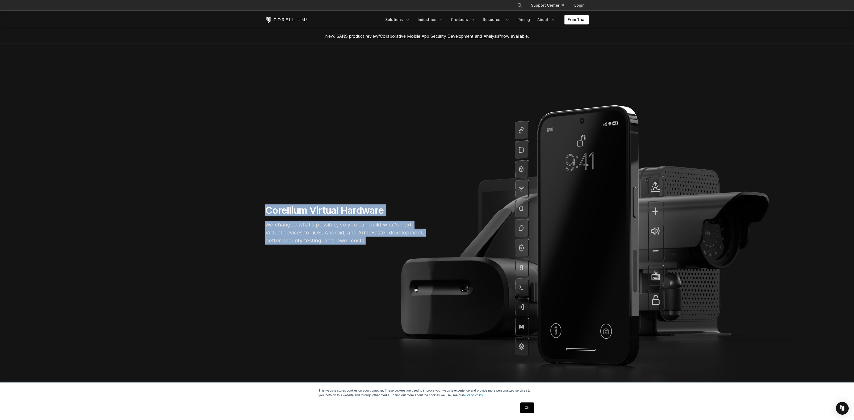
drag, startPoint x: 330, startPoint y: 234, endPoint x: 222, endPoint y: 177, distance: 122.0
click at [222, 178] on section "Corellium Virtual Hardware We changed what's possible, so you can build what's …" at bounding box center [427, 227] width 854 height 366
click at [224, 177] on section "Corellium Virtual Hardware We changed what's possible, so you can build what's …" at bounding box center [427, 227] width 854 height 366
click at [225, 177] on section "Corellium Virtual Hardware We changed what's possible, so you can build what's …" at bounding box center [427, 227] width 854 height 366
drag, startPoint x: 225, startPoint y: 177, endPoint x: 228, endPoint y: 177, distance: 3.5
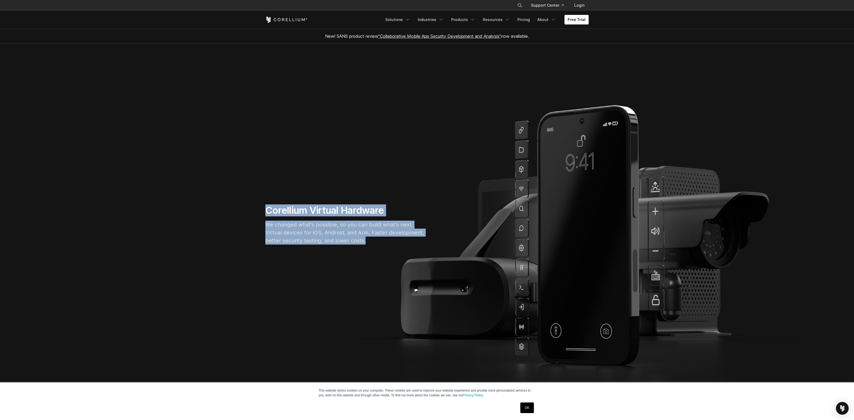
click at [225, 177] on section "Corellium Virtual Hardware We changed what's possible, so you can build what's …" at bounding box center [427, 227] width 854 height 366
click at [233, 173] on section "Corellium Virtual Hardware We changed what's possible, so you can build what's …" at bounding box center [427, 227] width 854 height 366
drag, startPoint x: 235, startPoint y: 167, endPoint x: 347, endPoint y: 250, distance: 139.2
click at [346, 250] on section "Corellium Virtual Hardware We changed what's possible, so you can build what's …" at bounding box center [427, 227] width 854 height 366
click at [347, 250] on section "Corellium Virtual Hardware We changed what's possible, so you can build what's …" at bounding box center [427, 227] width 854 height 366
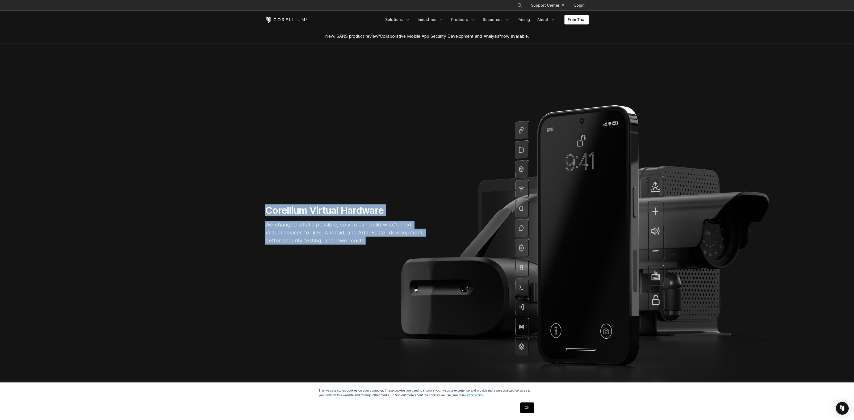
click at [336, 221] on p "We changed what's possible, so you can build what's next. Virtual devices for i…" at bounding box center [345, 233] width 160 height 24
drag, startPoint x: 415, startPoint y: 261, endPoint x: 264, endPoint y: 154, distance: 185.3
click at [264, 154] on section "Corellium Virtual Hardware We changed what's possible, so you can build what's …" at bounding box center [427, 227] width 854 height 366
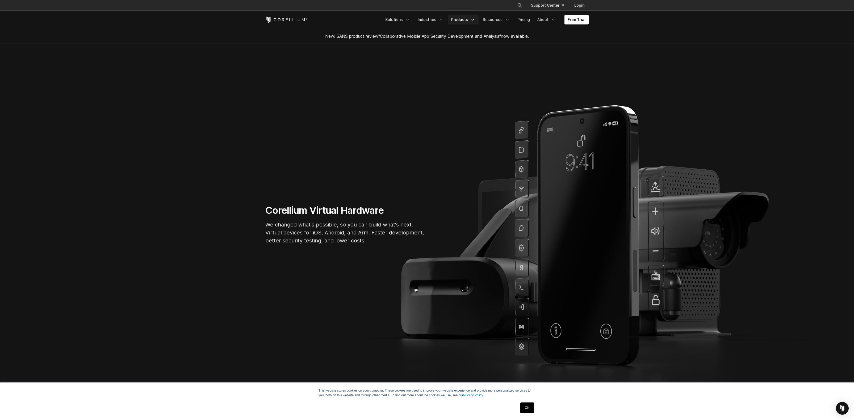
click at [462, 20] on link "Products" at bounding box center [463, 20] width 31 height 10
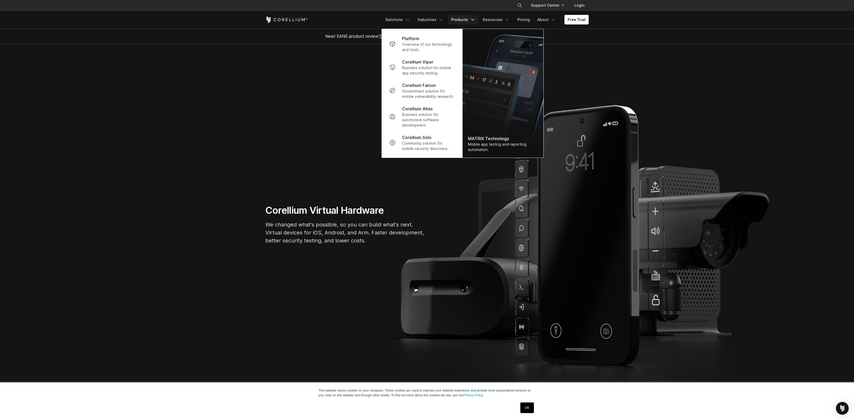
click at [396, 205] on h1 "Corellium Virtual Hardware" at bounding box center [345, 211] width 160 height 12
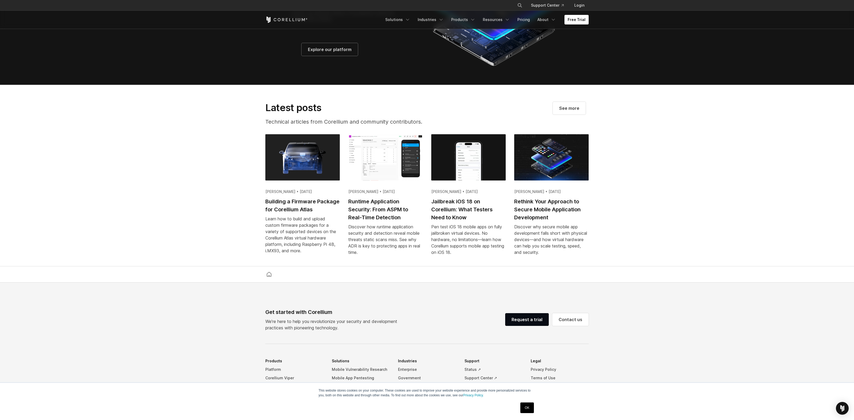
scroll to position [1117, 0]
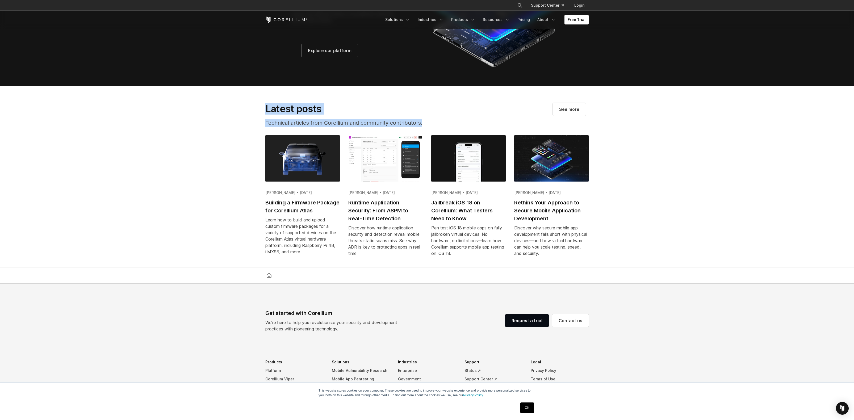
drag, startPoint x: 236, startPoint y: 103, endPoint x: 427, endPoint y: 127, distance: 191.9
click at [427, 127] on section "Latest posts Technical articles from Corellium and community contributors. See …" at bounding box center [427, 177] width 854 height 182
click at [427, 127] on p "Technical articles from Corellium and community contributors." at bounding box center [355, 123] width 181 height 8
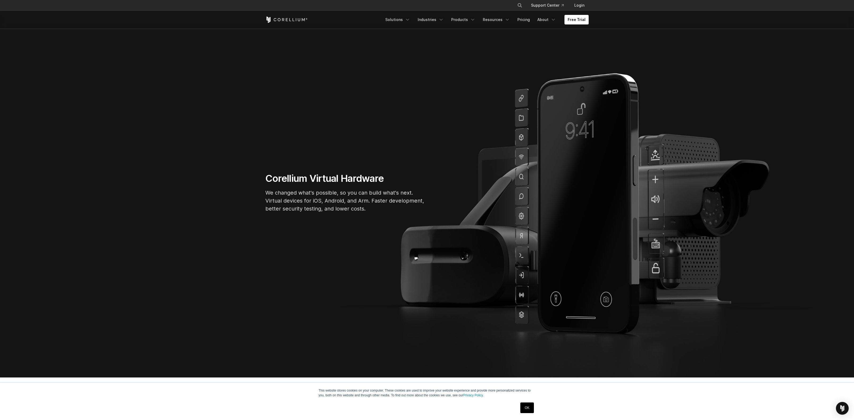
scroll to position [0, 0]
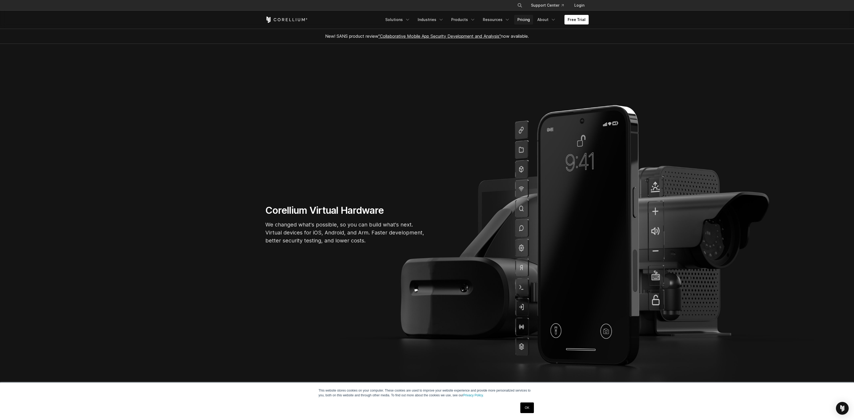
click at [528, 20] on link "Pricing" at bounding box center [523, 20] width 19 height 10
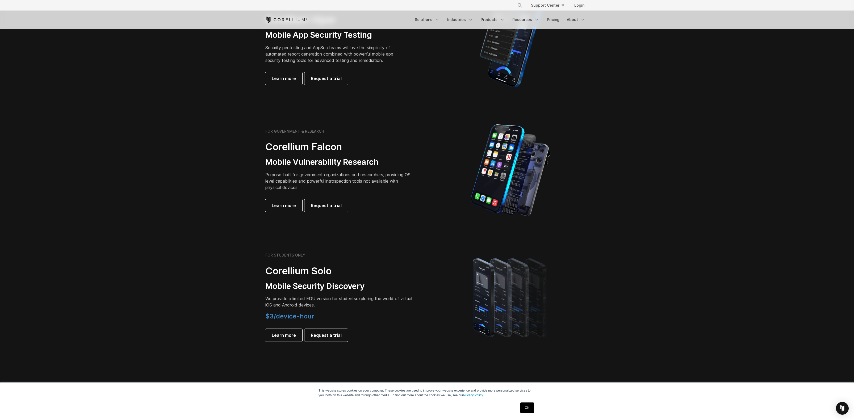
scroll to position [160, 0]
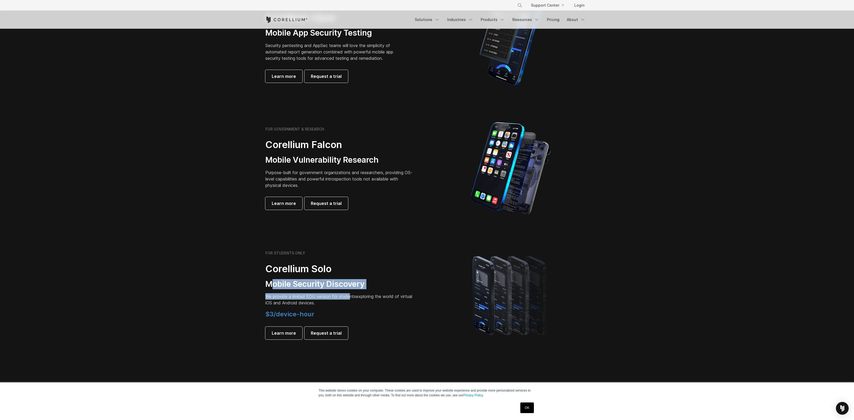
drag, startPoint x: 350, startPoint y: 298, endPoint x: 269, endPoint y: 285, distance: 81.9
click at [270, 284] on div "FOR STUDENTS ONLY Corellium Solo Mobile Security Discovery We provide a limited…" at bounding box center [339, 295] width 149 height 89
click at [269, 285] on h3 "Mobile Security Discovery" at bounding box center [339, 284] width 149 height 10
drag, startPoint x: 269, startPoint y: 285, endPoint x: 352, endPoint y: 303, distance: 84.9
click at [352, 303] on div "FOR STUDENTS ONLY Corellium Solo Mobile Security Discovery We provide a limited…" at bounding box center [339, 295] width 149 height 89
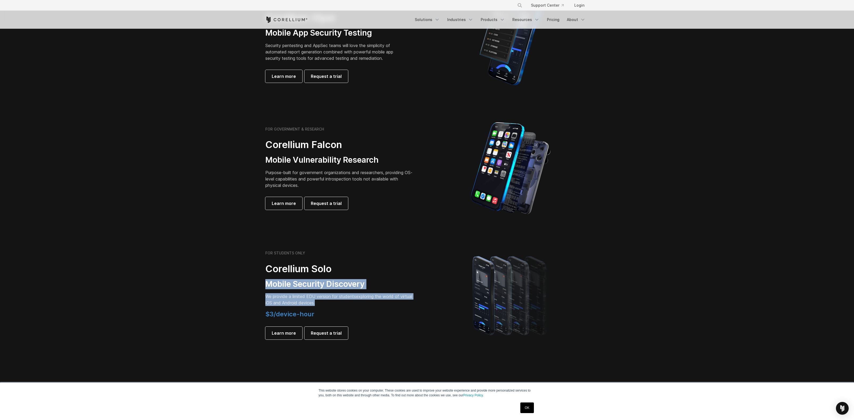
click at [352, 303] on p "We provide a limited EDU version for students exploring the world of virtual iO…" at bounding box center [339, 299] width 149 height 13
drag, startPoint x: 352, startPoint y: 303, endPoint x: 245, endPoint y: 293, distance: 107.1
click at [245, 293] on section "FOR STUDENTS ONLY Corellium Solo Mobile Security Discovery We provide a limited…" at bounding box center [427, 295] width 854 height 127
drag, startPoint x: 245, startPoint y: 293, endPoint x: 389, endPoint y: 302, distance: 144.2
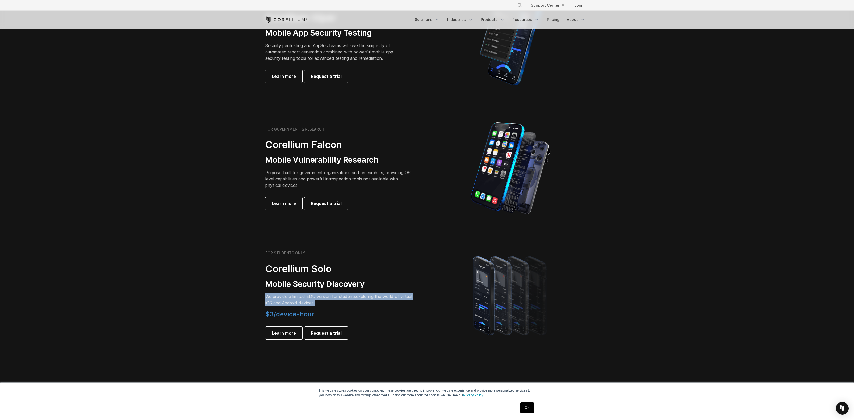
click at [389, 302] on section "FOR STUDENTS ONLY Corellium Solo Mobile Security Discovery We provide a limited…" at bounding box center [427, 295] width 854 height 127
click at [389, 302] on p "We provide a limited EDU version for students exploring the world of virtual iO…" at bounding box center [339, 299] width 149 height 13
drag, startPoint x: 389, startPoint y: 302, endPoint x: 247, endPoint y: 293, distance: 142.6
click at [247, 293] on section "FOR STUDENTS ONLY Corellium Solo Mobile Security Discovery We provide a limited…" at bounding box center [427, 295] width 854 height 127
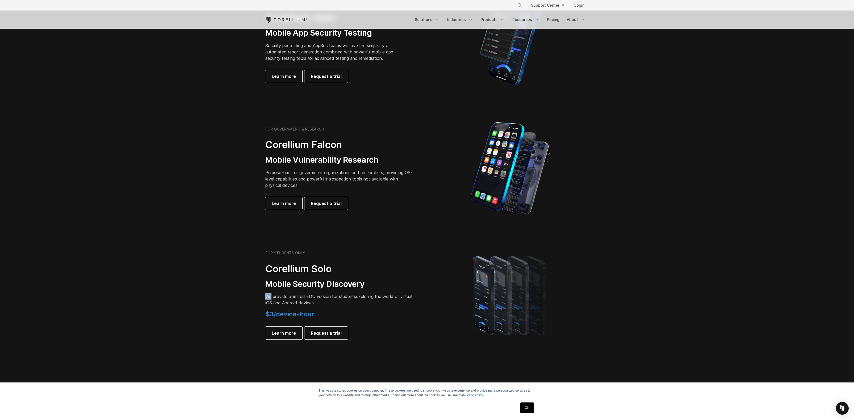
click at [247, 293] on section "FOR STUDENTS ONLY Corellium Solo Mobile Security Discovery We provide a limited…" at bounding box center [427, 295] width 854 height 127
click at [352, 307] on div "FOR STUDENTS ONLY Corellium Solo Mobile Security Discovery We provide a limited…" at bounding box center [339, 295] width 149 height 89
click at [325, 334] on span "Request a trial" at bounding box center [326, 333] width 31 height 6
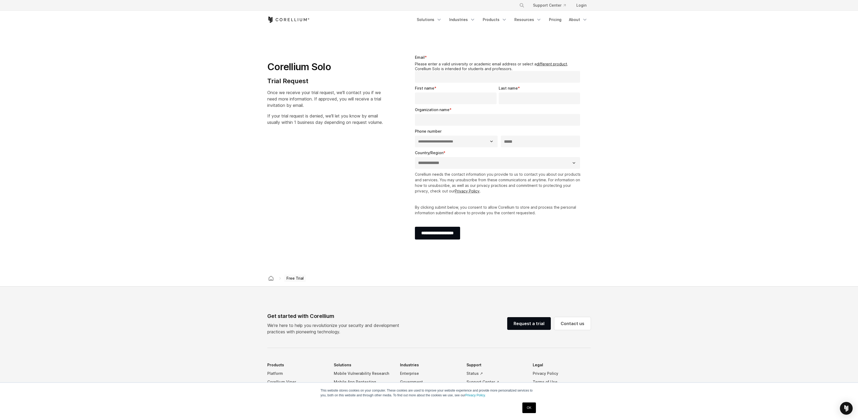
select select "**"
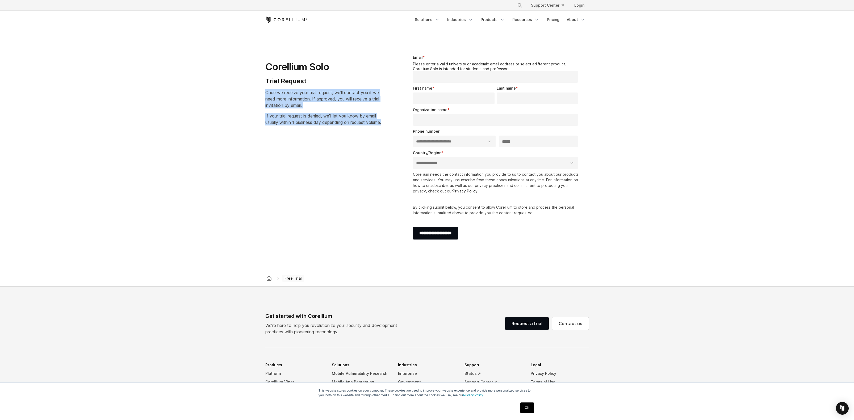
drag, startPoint x: 310, startPoint y: 124, endPoint x: 251, endPoint y: 90, distance: 67.8
click at [251, 90] on section "**********" at bounding box center [427, 150] width 854 height 242
drag, startPoint x: 251, startPoint y: 90, endPoint x: 328, endPoint y: 128, distance: 85.8
click at [328, 128] on section "**********" at bounding box center [427, 150] width 854 height 242
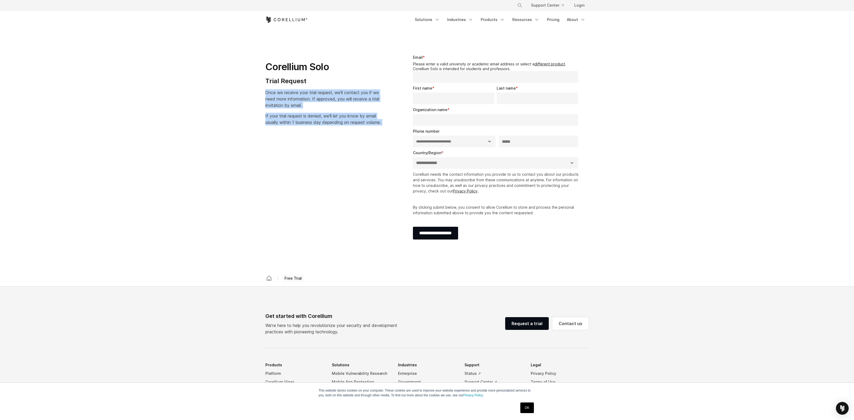
click at [328, 126] on p "If your trial request is denied, we'll let you know by email usually within 1 b…" at bounding box center [323, 119] width 116 height 13
drag, startPoint x: 338, startPoint y: 104, endPoint x: 264, endPoint y: 89, distance: 76.1
click at [264, 89] on div "Corellium Solo Trial Request Once we receive your trial request, we'll contact …" at bounding box center [329, 88] width 139 height 84
drag, startPoint x: 264, startPoint y: 89, endPoint x: 340, endPoint y: 135, distance: 88.5
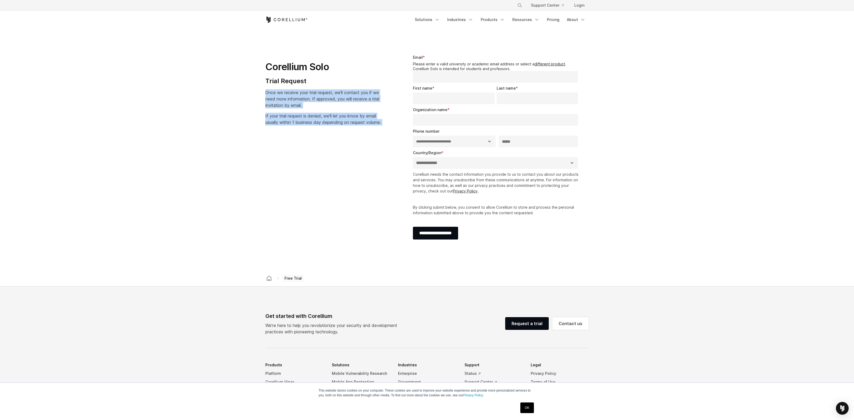
click at [340, 130] on div "Corellium Solo Trial Request Once we receive your trial request, we'll contact …" at bounding box center [329, 88] width 139 height 84
drag, startPoint x: 340, startPoint y: 135, endPoint x: 269, endPoint y: 93, distance: 81.8
click at [269, 93] on div "Corellium Solo Trial Request Once we receive your trial request, we'll contact …" at bounding box center [329, 88] width 139 height 84
click at [269, 93] on span "Once we receive your trial request, we'll contact you if we need more informati…" at bounding box center [322, 99] width 114 height 18
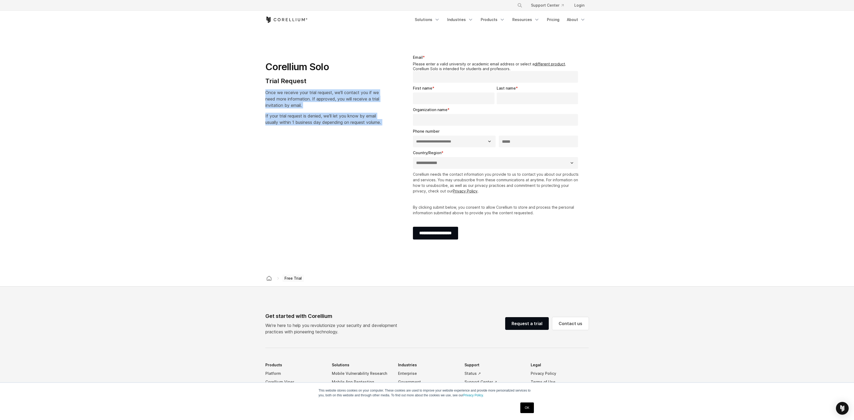
drag, startPoint x: 269, startPoint y: 93, endPoint x: 316, endPoint y: 138, distance: 64.9
click at [316, 138] on div "**********" at bounding box center [427, 150] width 334 height 208
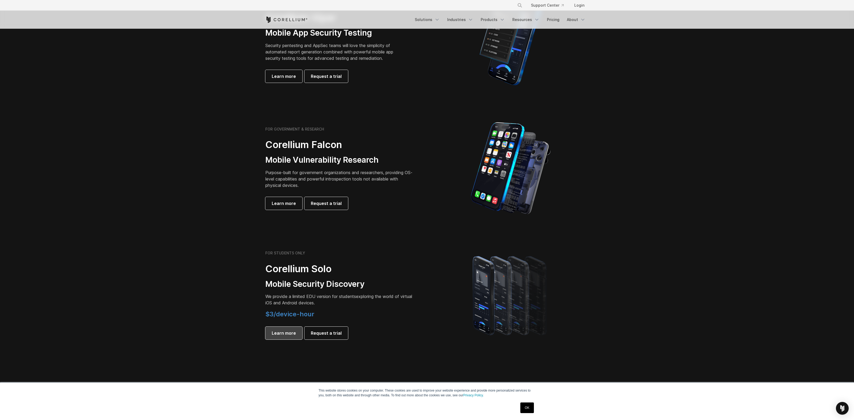
click at [284, 333] on span "Learn more" at bounding box center [284, 333] width 24 height 6
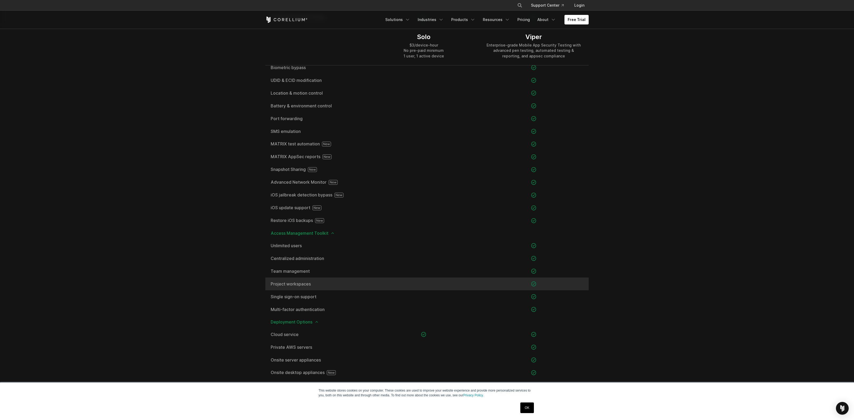
scroll to position [543, 0]
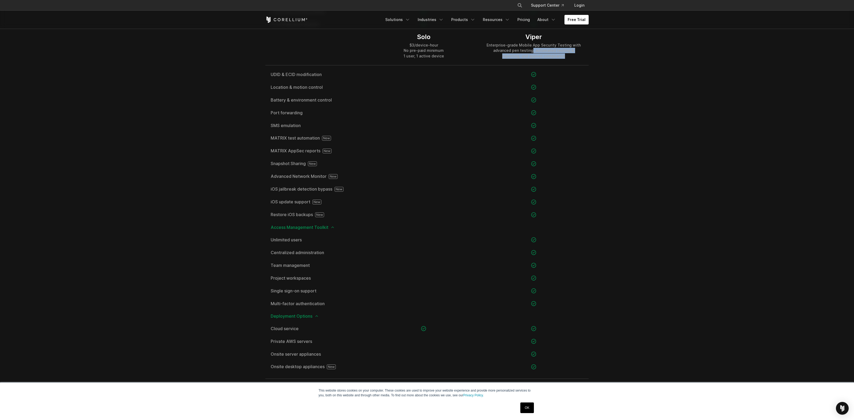
drag, startPoint x: 551, startPoint y: 52, endPoint x: 568, endPoint y: 64, distance: 21.0
click at [568, 64] on div "Viper Enterprise-grade Mobile App Security Testing with advanced pen testing, a…" at bounding box center [534, 46] width 110 height 38
click at [566, 59] on div "Viper Enterprise-grade Mobile App Security Testing with advanced pen testing, a…" at bounding box center [534, 46] width 110 height 38
drag, startPoint x: 565, startPoint y: 57, endPoint x: 488, endPoint y: 48, distance: 77.2
click at [488, 48] on div "Enterprise-grade Mobile App Security Testing with advanced pen testing, automat…" at bounding box center [533, 51] width 99 height 16
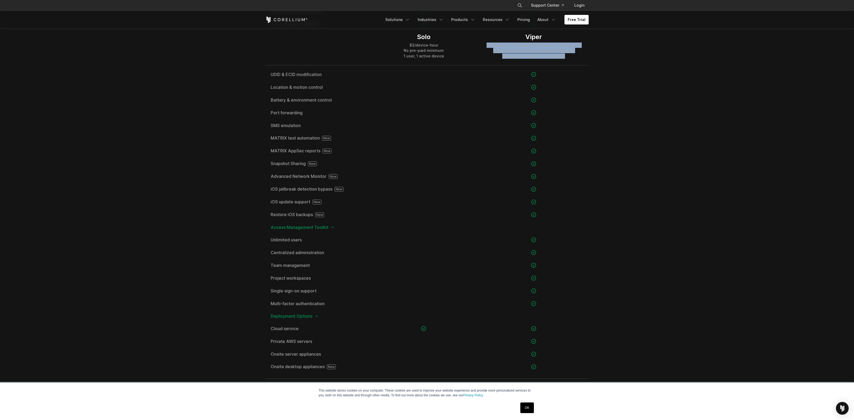
click at [488, 48] on div "Enterprise-grade Mobile App Security Testing with advanced pen testing, automat…" at bounding box center [533, 51] width 99 height 16
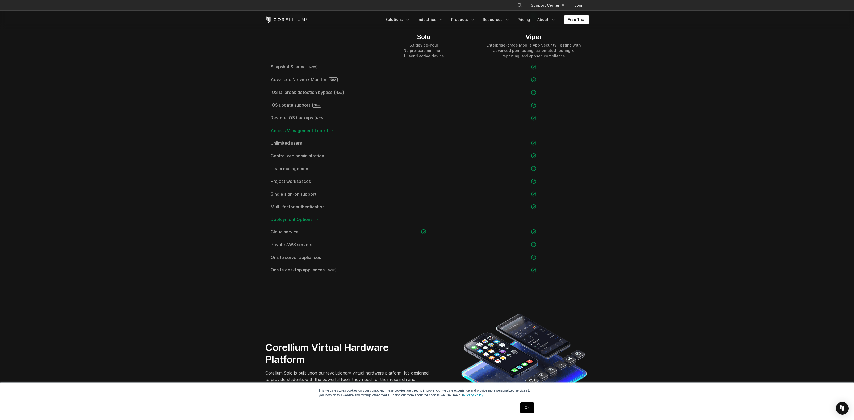
scroll to position [702, 0]
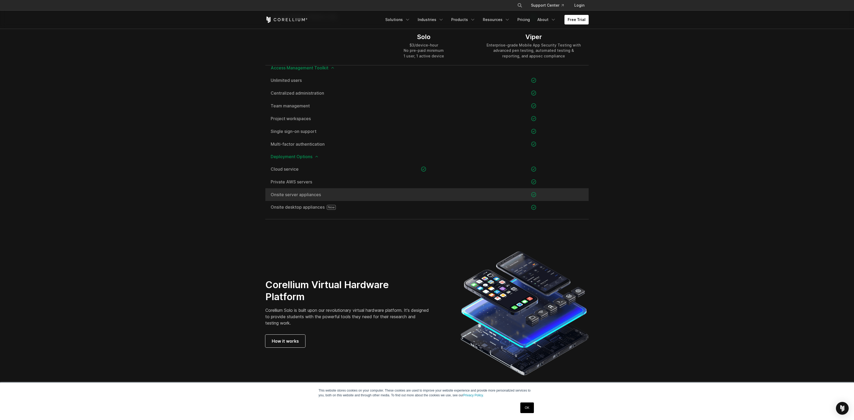
drag, startPoint x: 317, startPoint y: 195, endPoint x: 307, endPoint y: 197, distance: 9.7
click at [307, 197] on span "Onsite server appliances" at bounding box center [317, 195] width 93 height 4
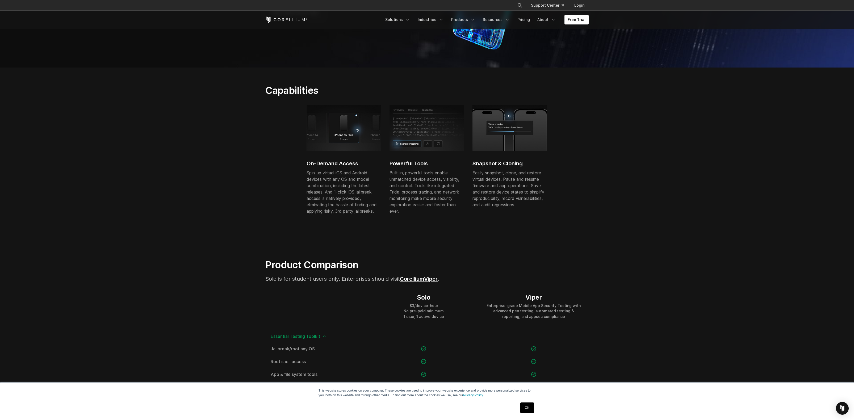
scroll to position [0, 0]
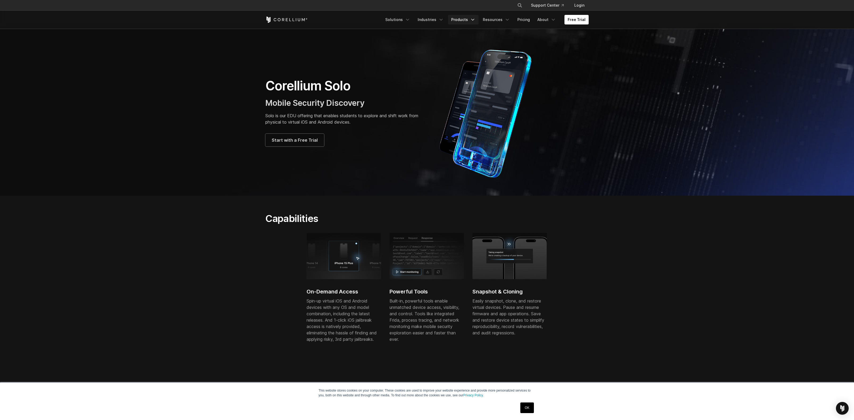
click at [465, 21] on link "Products" at bounding box center [463, 20] width 31 height 10
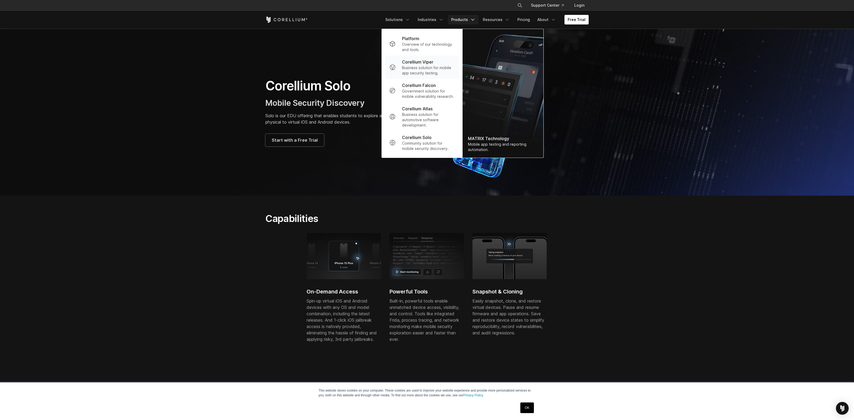
click at [443, 68] on p "Business solution for mobile app security testing." at bounding box center [428, 70] width 53 height 11
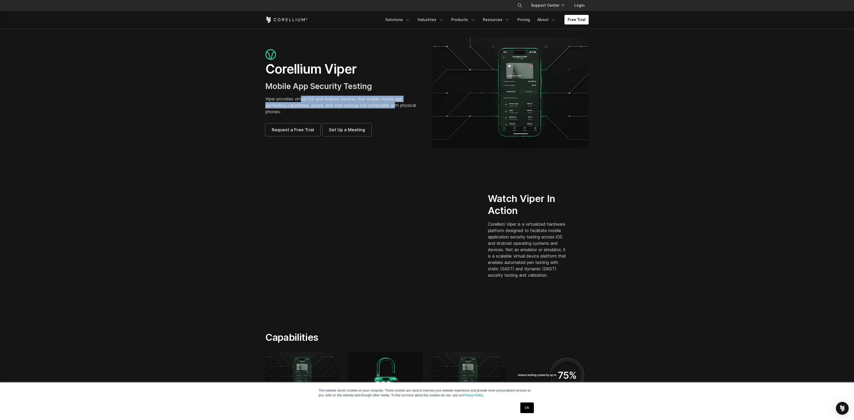
drag, startPoint x: 303, startPoint y: 99, endPoint x: 399, endPoint y: 108, distance: 95.9
click at [399, 108] on p "Viper provides virtual iOS and Android devices that enable mobile app pentestin…" at bounding box center [343, 105] width 156 height 19
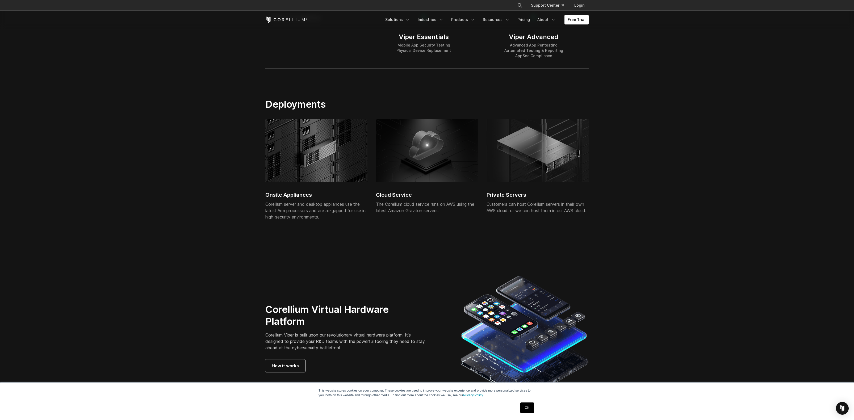
scroll to position [1149, 0]
drag, startPoint x: 490, startPoint y: 204, endPoint x: 630, endPoint y: 221, distance: 141.3
click at [630, 221] on section "Deployments Onsite Appliances Corellium server and desktop appliances use the l…" at bounding box center [427, 168] width 854 height 175
click at [630, 222] on section "Deployments Onsite Appliances Corellium server and desktop appliances use the l…" at bounding box center [427, 168] width 854 height 175
drag, startPoint x: 536, startPoint y: 210, endPoint x: 599, endPoint y: 209, distance: 62.8
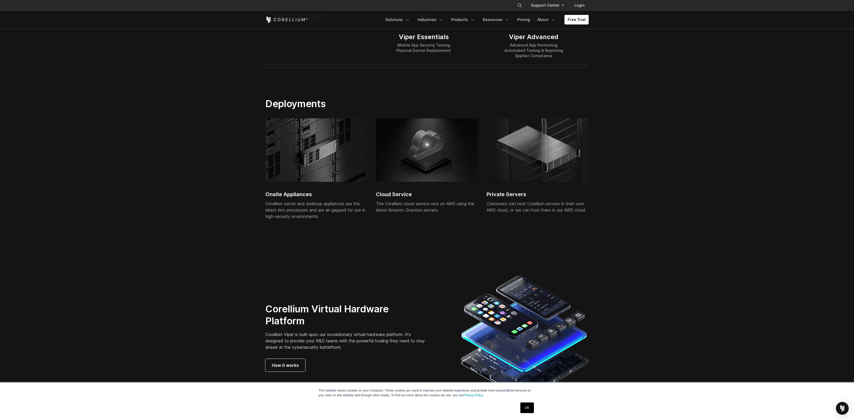
click at [599, 209] on section "Deployments Onsite Appliances Corellium server and desktop appliances use the l…" at bounding box center [427, 168] width 854 height 175
drag, startPoint x: 316, startPoint y: 212, endPoint x: 263, endPoint y: 205, distance: 52.7
click at [263, 205] on div "Onsite Appliances Corellium server and desktop appliances use the latest Arm pr…" at bounding box center [427, 178] width 334 height 121
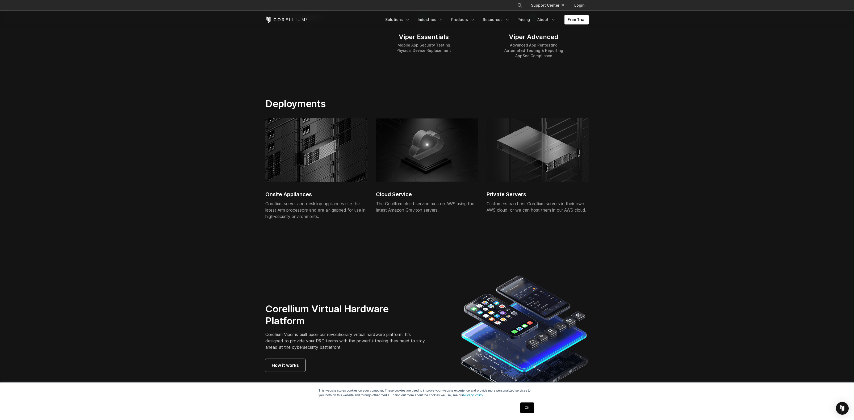
drag, startPoint x: 271, startPoint y: 205, endPoint x: 302, endPoint y: 213, distance: 31.2
click at [298, 212] on div "Onsite Appliances Corellium server and desktop appliances use the latest Arm pr…" at bounding box center [427, 178] width 334 height 121
click at [302, 213] on div "Corellium server and desktop appliances use the latest Arm processors and are a…" at bounding box center [316, 210] width 102 height 19
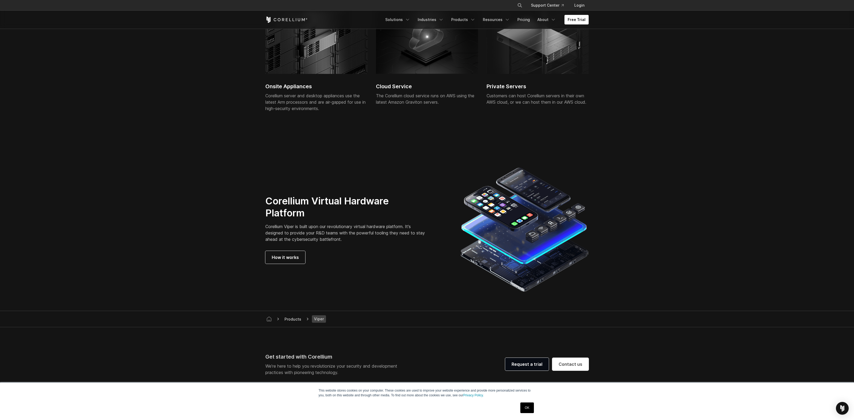
scroll to position [1213, 0]
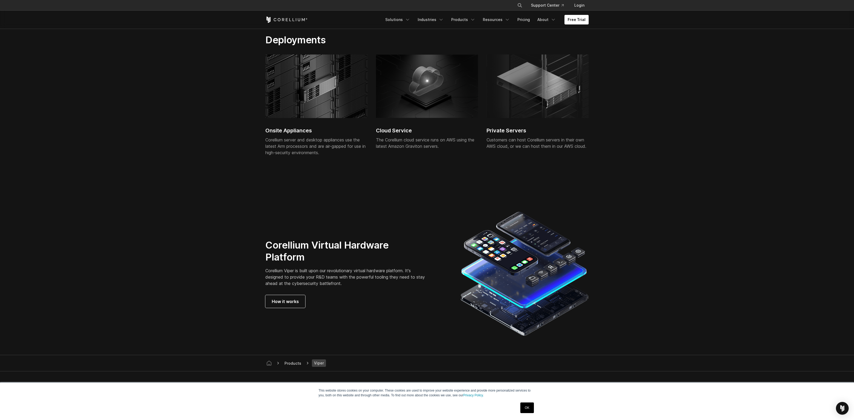
drag, startPoint x: 409, startPoint y: 148, endPoint x: 466, endPoint y: 203, distance: 79.0
click at [438, 159] on div "Onsite Appliances Corellium server and desktop appliances use the latest Arm pr…" at bounding box center [431, 109] width 332 height 108
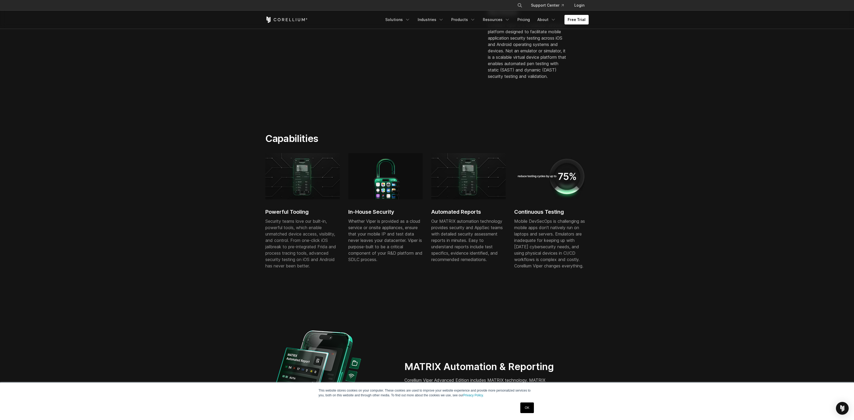
scroll to position [0, 0]
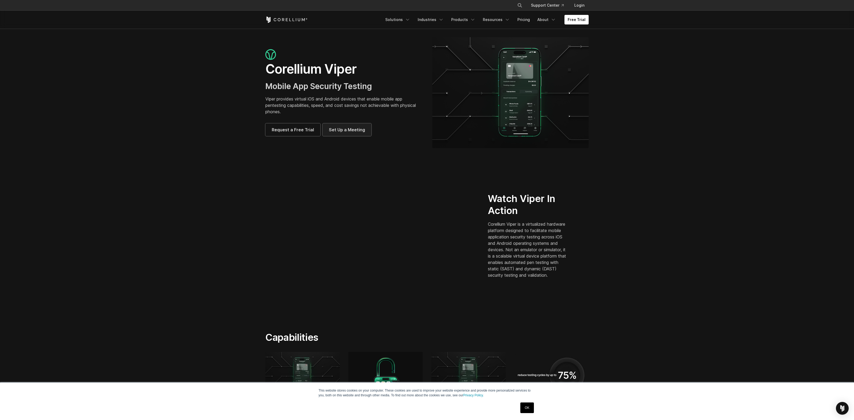
click at [335, 127] on span "Set Up a Meeting" at bounding box center [347, 130] width 36 height 6
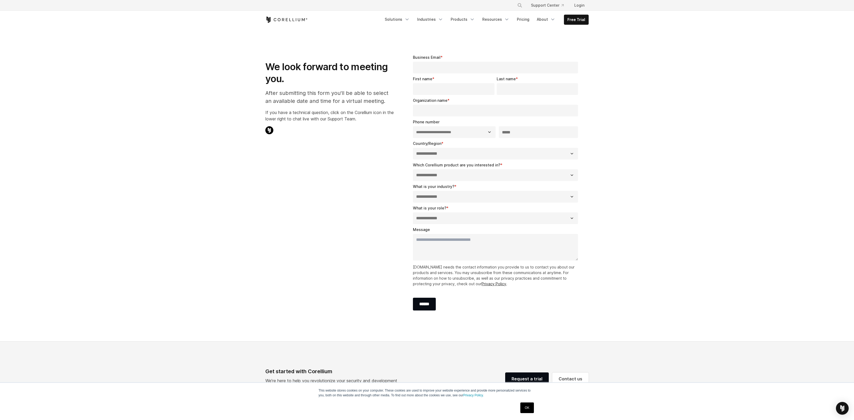
select select "**"
click at [376, 84] on h1 "We look forward to meeting you." at bounding box center [329, 73] width 128 height 24
drag, startPoint x: 467, startPoint y: 193, endPoint x: 473, endPoint y: 180, distance: 13.9
click at [473, 180] on form "**********" at bounding box center [496, 186] width 167 height 262
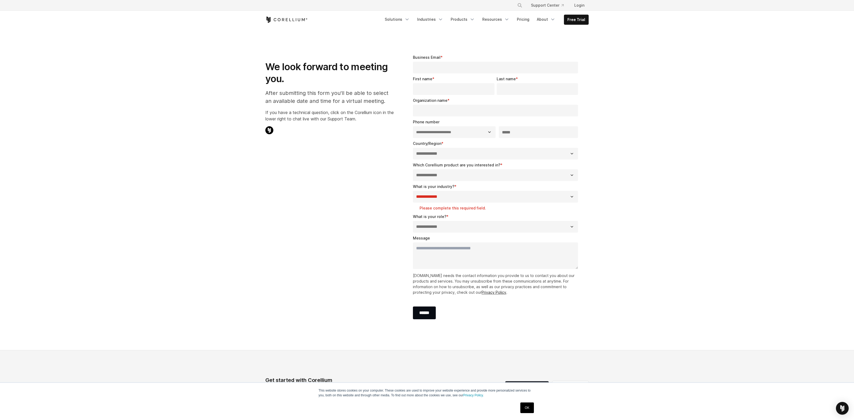
click at [476, 176] on select "**********" at bounding box center [495, 175] width 165 height 12
click at [456, 20] on link "Products" at bounding box center [463, 20] width 31 height 10
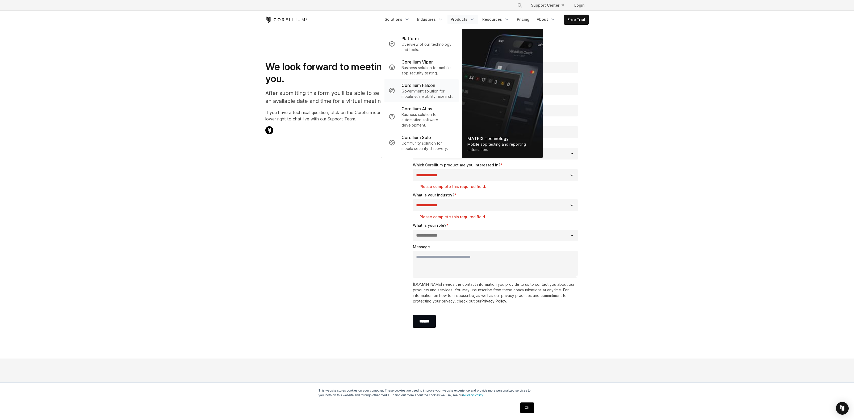
click at [443, 96] on p "Government solution for mobile vulnerability research." at bounding box center [428, 94] width 53 height 11
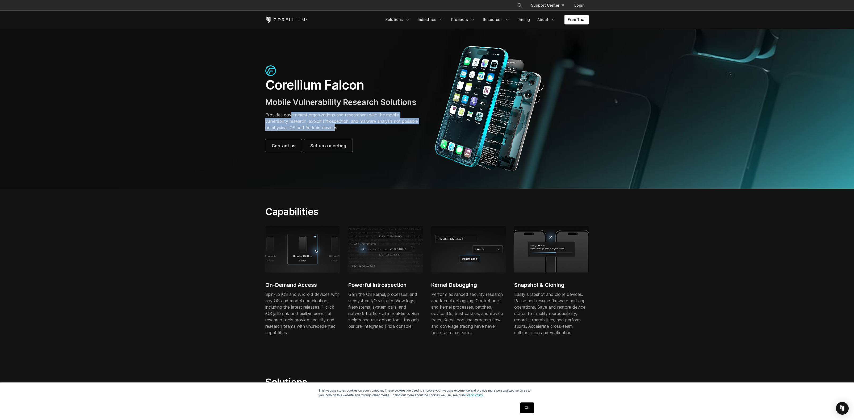
drag, startPoint x: 292, startPoint y: 113, endPoint x: 355, endPoint y: 126, distance: 64.1
click at [355, 126] on p "Provides government organizations and researchers with the mobile vulnerability…" at bounding box center [343, 121] width 156 height 19
drag, startPoint x: 362, startPoint y: 129, endPoint x: 258, endPoint y: 111, distance: 105.5
click at [258, 111] on section "Corellium Falcon Mobile Vulnerability Research Solutions Provides government or…" at bounding box center [427, 109] width 854 height 160
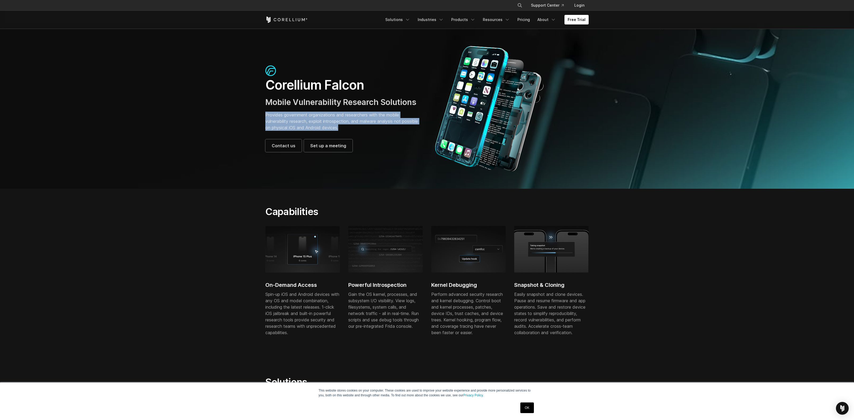
click at [258, 111] on section "Corellium Falcon Mobile Vulnerability Research Solutions Provides government or…" at bounding box center [427, 109] width 854 height 160
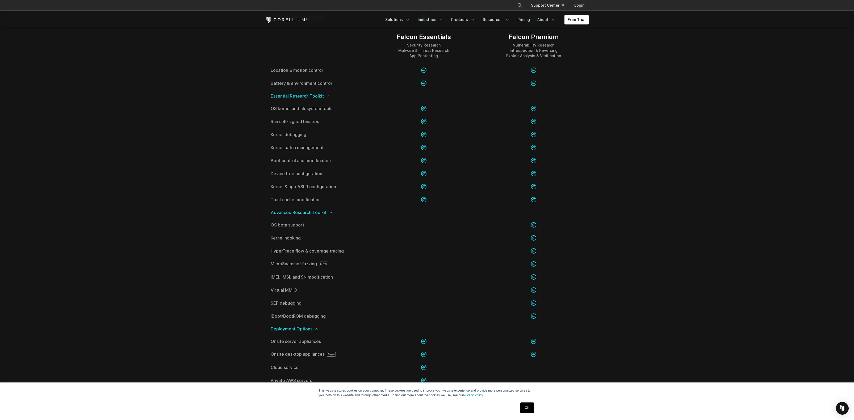
scroll to position [926, 0]
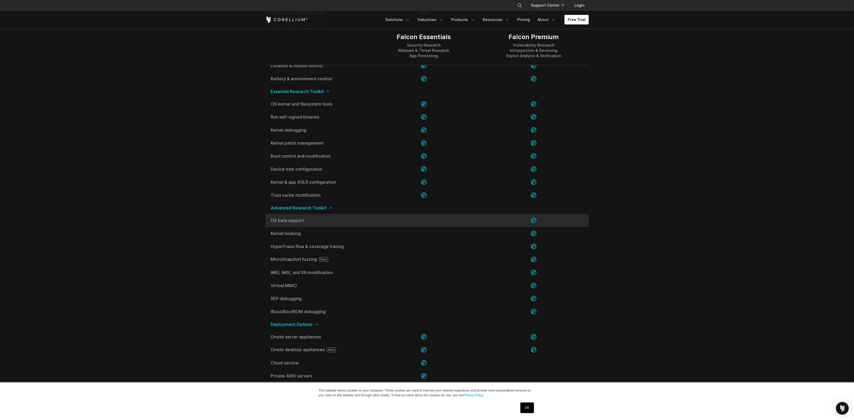
drag, startPoint x: 291, startPoint y: 222, endPoint x: 302, endPoint y: 220, distance: 11.9
click at [299, 220] on span "OS beta support" at bounding box center [317, 220] width 93 height 4
click at [303, 220] on span "OS beta support" at bounding box center [317, 220] width 93 height 4
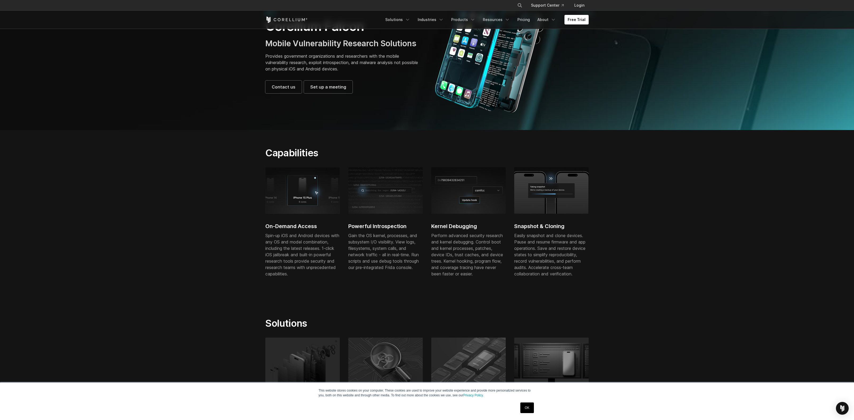
scroll to position [0, 0]
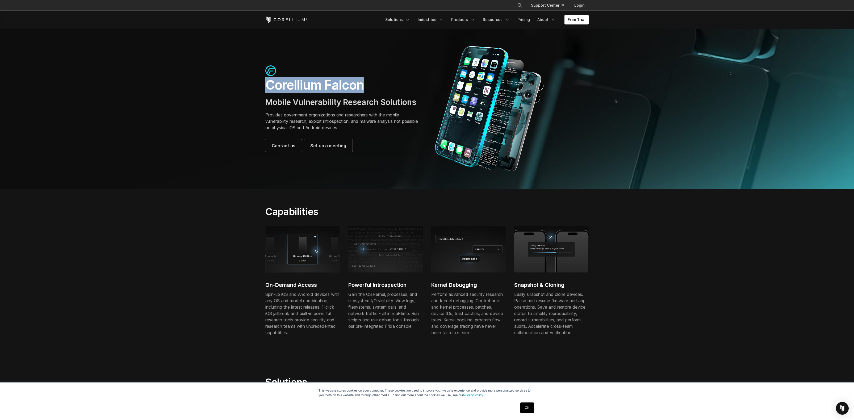
drag, startPoint x: 362, startPoint y: 83, endPoint x: 231, endPoint y: 90, distance: 131.1
click at [231, 90] on section "Corellium Falcon Mobile Vulnerability Research Solutions Provides government or…" at bounding box center [427, 109] width 854 height 160
copy h1 "Corellium Falcon"
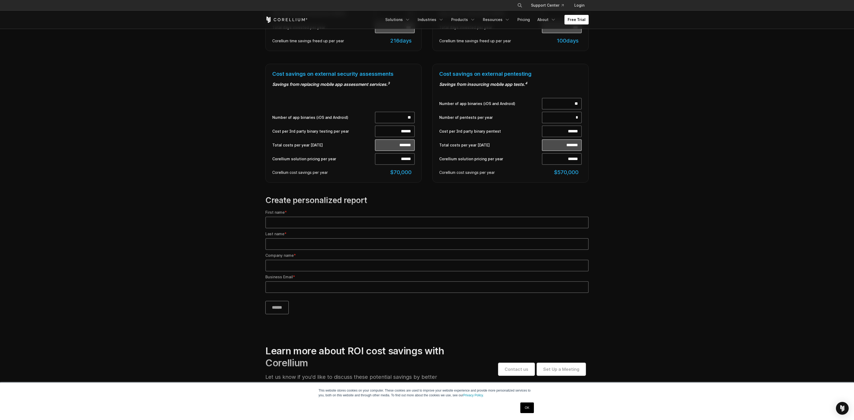
scroll to position [255, 0]
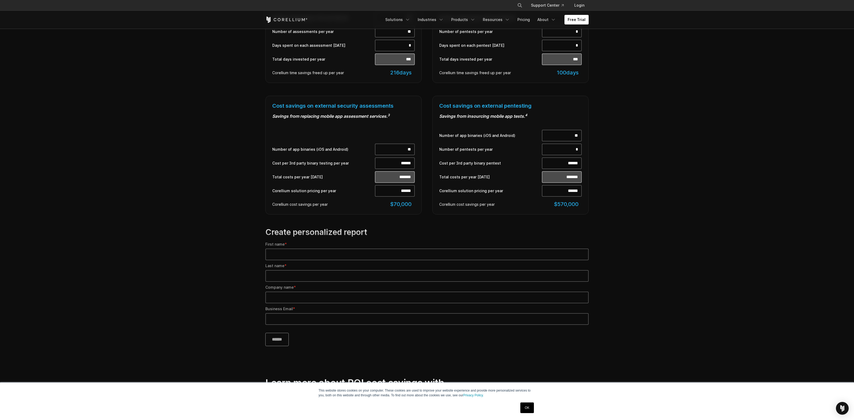
drag, startPoint x: 389, startPoint y: 102, endPoint x: 280, endPoint y: 99, distance: 109.6
click at [280, 99] on div "Cost savings on external security assessments Savings from replacing mobile app…" at bounding box center [343, 155] width 156 height 119
click at [243, 159] on section "MATRIX Savings Calculator Estimate your potential savings with Corellium's busi…" at bounding box center [427, 128] width 854 height 447
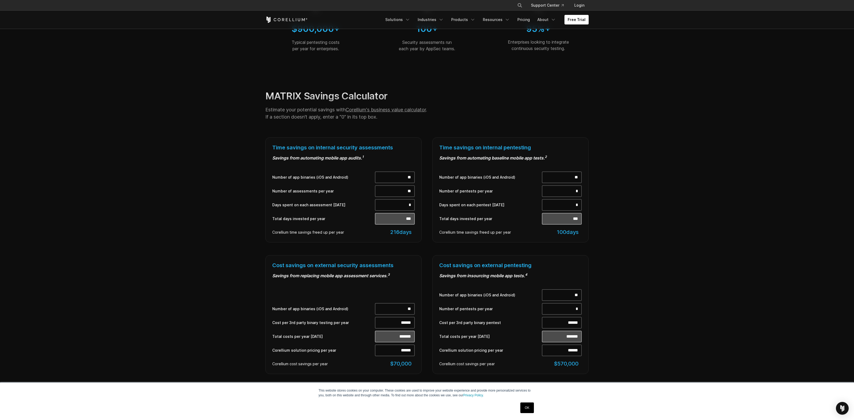
click at [242, 174] on section "MATRIX Savings Calculator Estimate your potential savings with Corellium's busi…" at bounding box center [427, 288] width 854 height 447
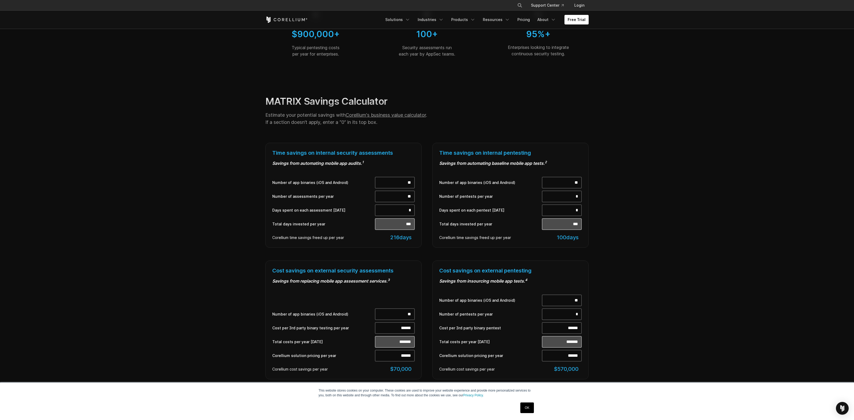
scroll to position [0, 0]
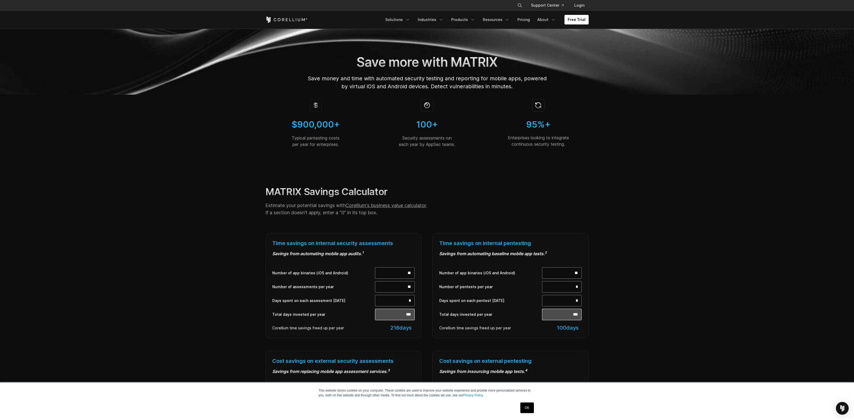
click at [276, 150] on div "$900,000+ Typical pentesting costs per year for enterprises." at bounding box center [315, 124] width 109 height 59
